Goal: Check status: Check status

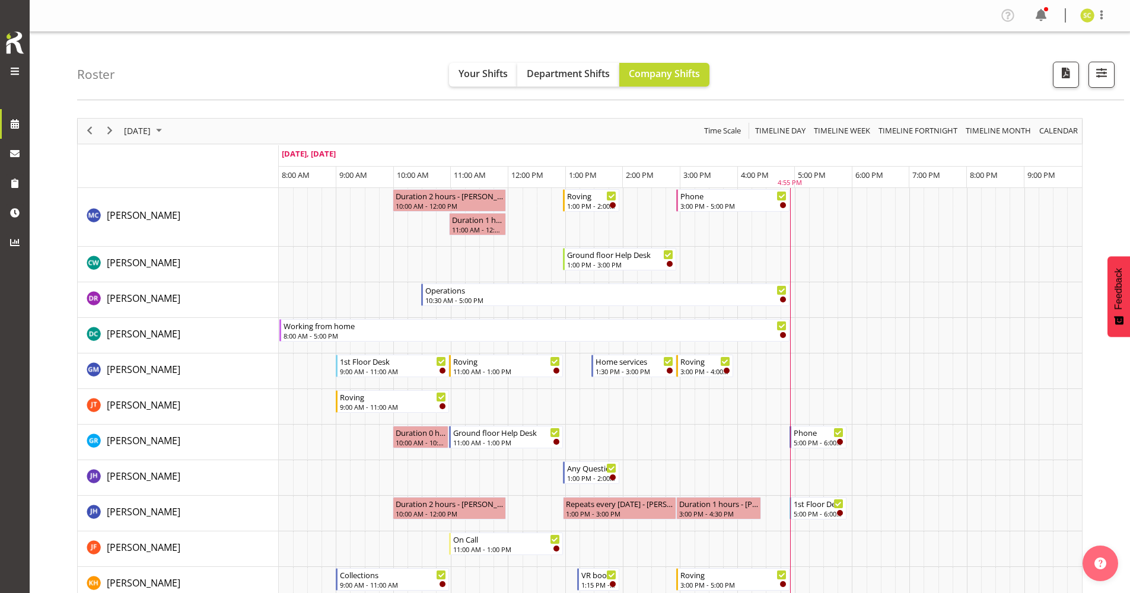
scroll to position [475, 0]
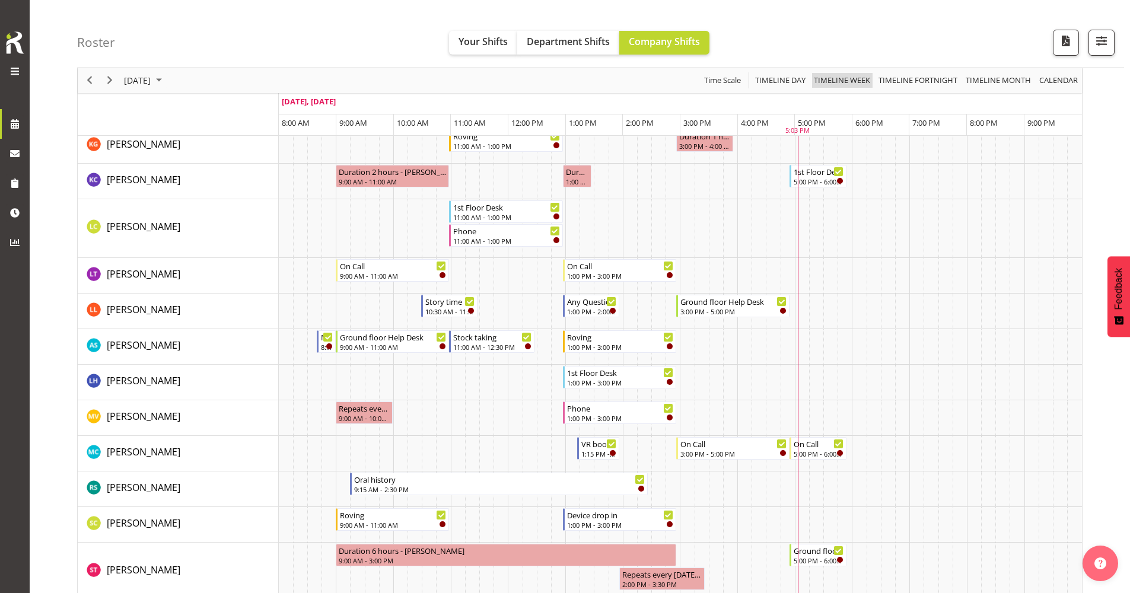
click at [826, 80] on span "Timeline Week" at bounding box center [842, 81] width 59 height 15
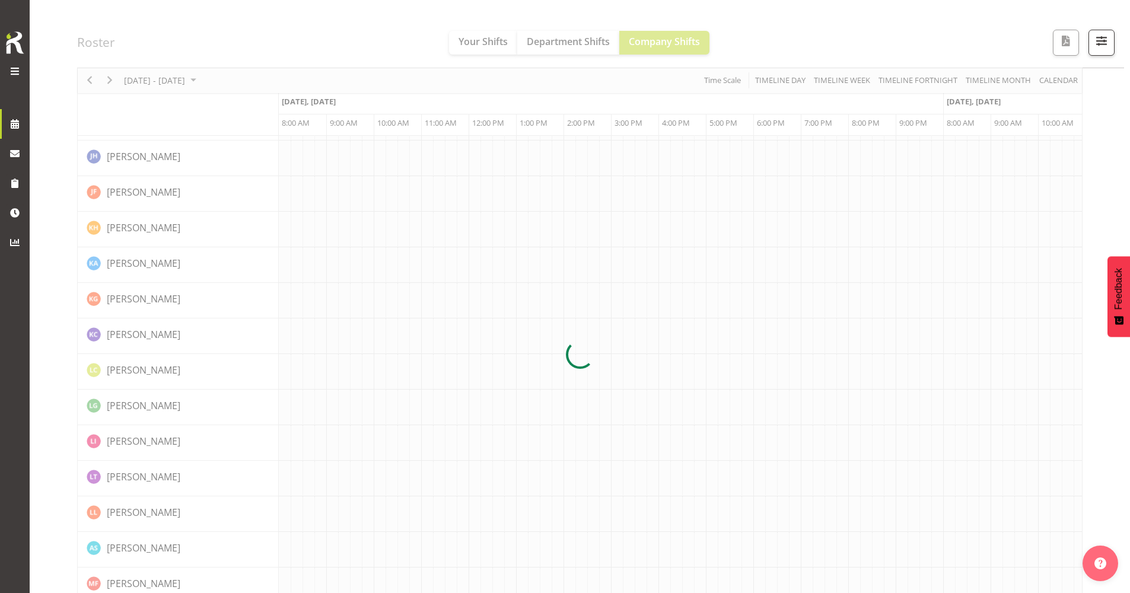
scroll to position [0, 0]
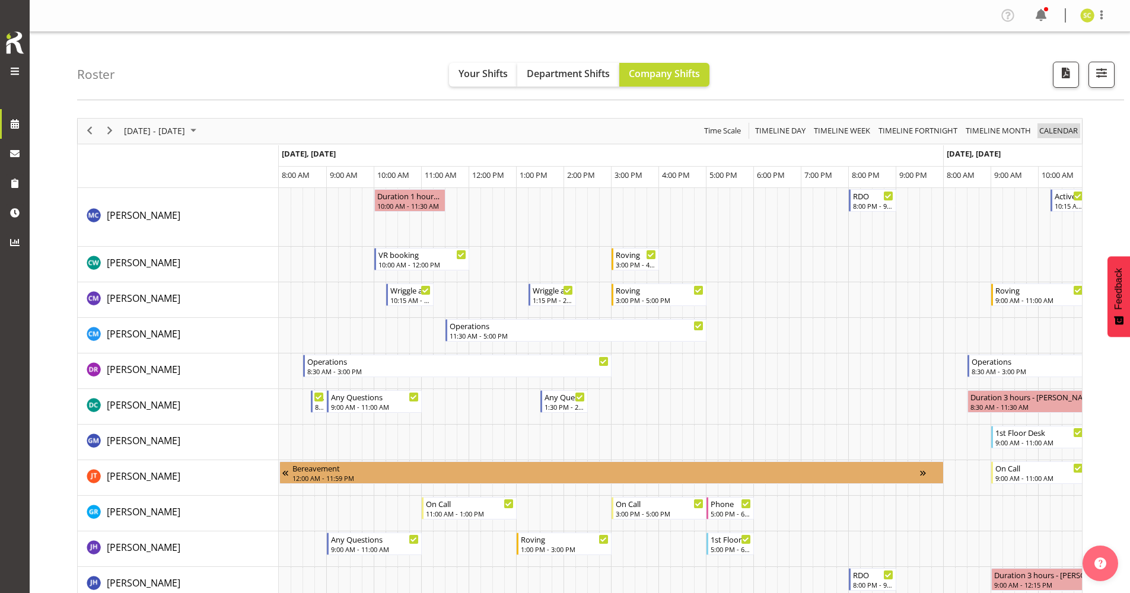
click at [1056, 129] on span "calendar" at bounding box center [1058, 130] width 41 height 15
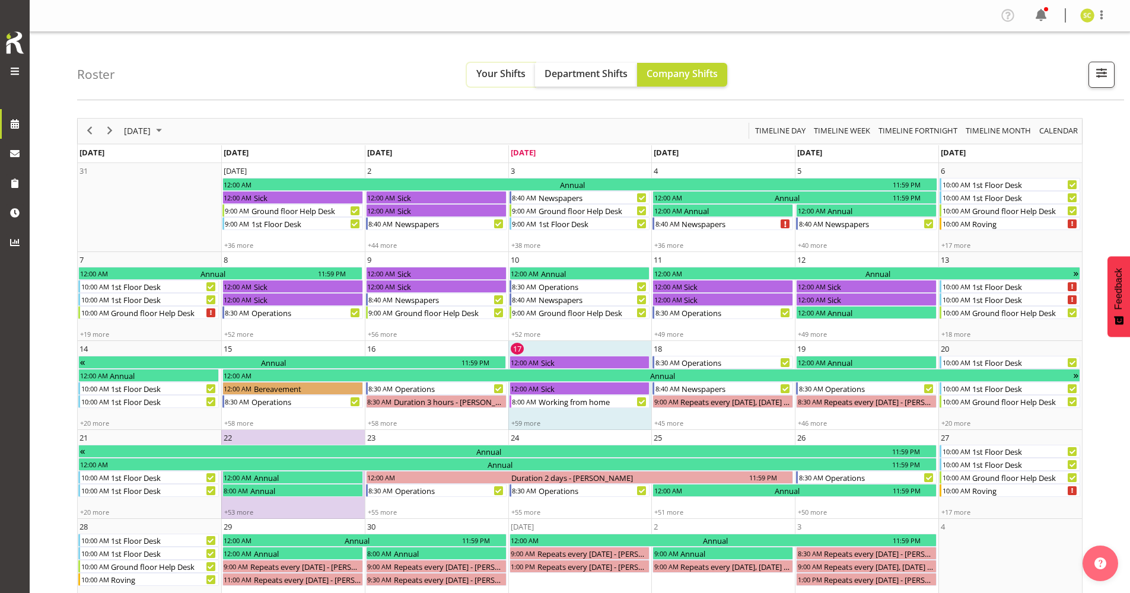
click at [507, 75] on span "Your Shifts" at bounding box center [500, 73] width 49 height 13
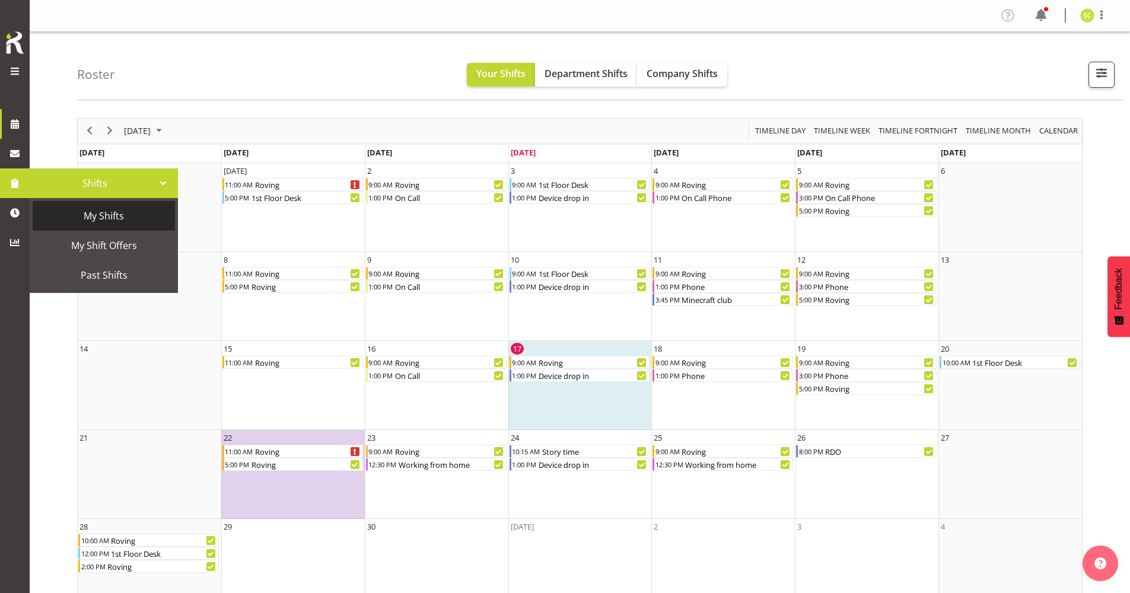
click at [85, 217] on span "My Shifts" at bounding box center [104, 216] width 131 height 18
